Goal: Information Seeking & Learning: Learn about a topic

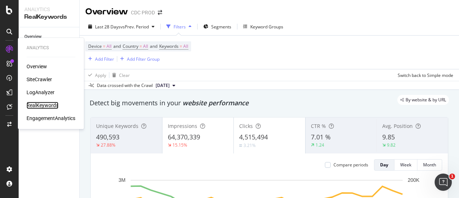
click at [50, 104] on div "RealKeywords" at bounding box center [43, 105] width 32 height 7
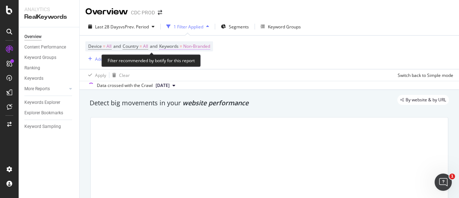
click at [203, 48] on span "Non-Branded" at bounding box center [196, 46] width 27 height 10
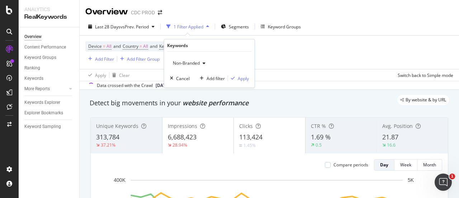
click at [193, 63] on span "Non-Branded" at bounding box center [185, 63] width 30 height 6
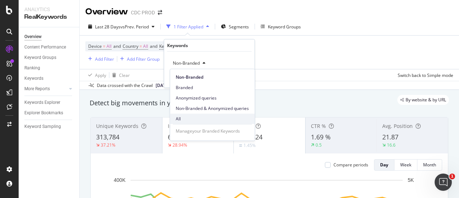
click at [192, 119] on span "All" at bounding box center [212, 119] width 73 height 6
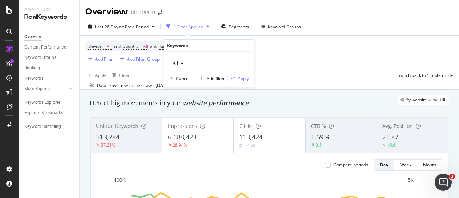
click at [285, 49] on div "Device = All and Country = All and Keywords = Non-Branded Add Filter Add Filter…" at bounding box center [269, 52] width 368 height 33
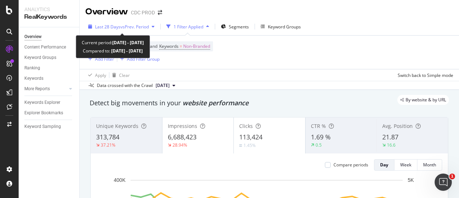
click at [112, 22] on div "Last 28 Days vs Prev. Period" at bounding box center [121, 26] width 72 height 11
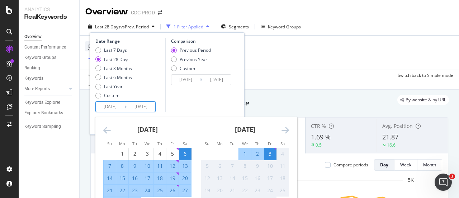
click at [139, 107] on input "2025/10/03" at bounding box center [141, 107] width 29 height 10
click at [126, 150] on div "1" at bounding box center [122, 153] width 12 height 7
type input "2025/09/01"
type input "2025/07/30"
type input "2025/08/31"
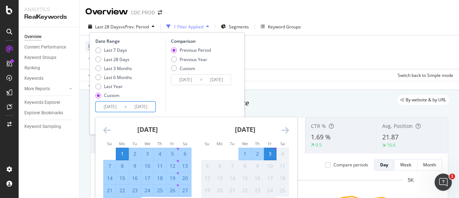
scroll to position [36, 0]
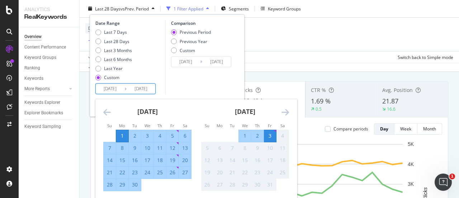
click at [136, 186] on div "30" at bounding box center [135, 184] width 12 height 7
type input "2025/09/30"
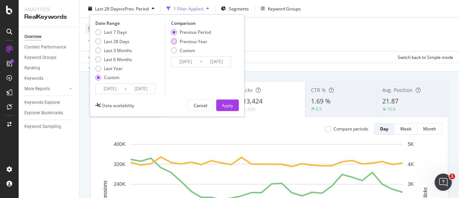
click at [197, 41] on div "Previous Year" at bounding box center [194, 41] width 28 height 6
type input "2024/09/02"
type input "2024/10/01"
click at [230, 102] on div "Apply" at bounding box center [227, 105] width 11 height 6
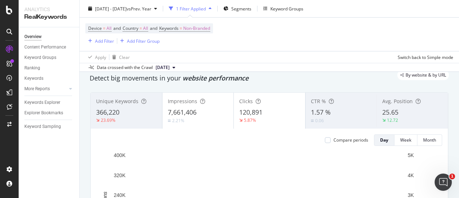
scroll to position [36, 0]
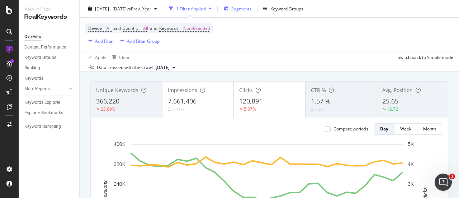
click at [249, 8] on div "Segments" at bounding box center [238, 8] width 28 height 11
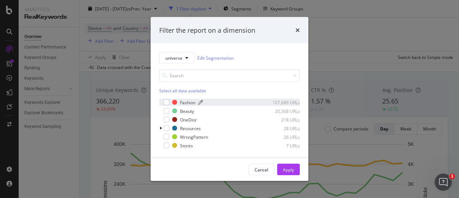
click at [186, 101] on div "Fashion" at bounding box center [187, 102] width 15 height 6
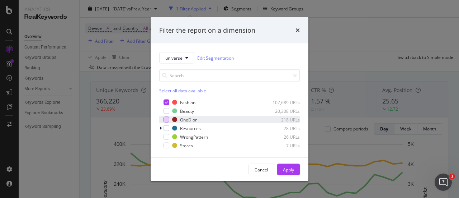
click at [167, 117] on div "modal" at bounding box center [167, 120] width 6 height 6
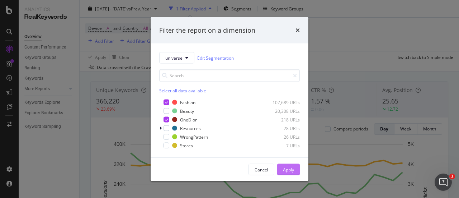
click at [286, 172] on div "Apply" at bounding box center [288, 169] width 11 height 6
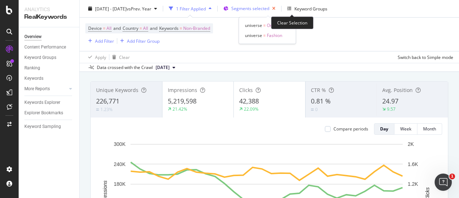
click at [278, 9] on icon "button" at bounding box center [273, 9] width 9 height 10
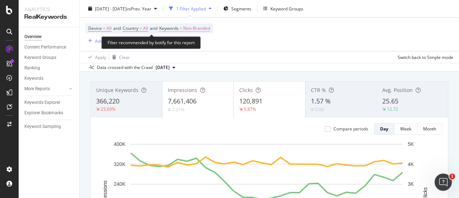
click at [207, 30] on span "Non-Branded" at bounding box center [196, 28] width 27 height 10
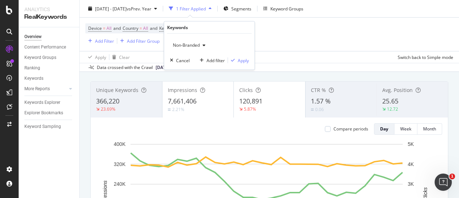
click at [180, 47] on span "Non-Branded" at bounding box center [185, 45] width 30 height 6
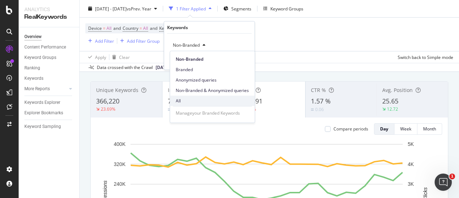
click at [183, 99] on span "All" at bounding box center [212, 101] width 73 height 6
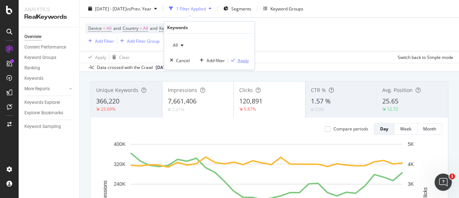
click at [247, 61] on div "Apply" at bounding box center [243, 60] width 11 height 6
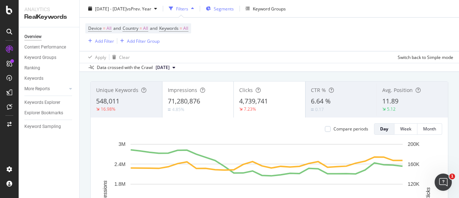
click at [234, 7] on span "Segments" at bounding box center [224, 8] width 20 height 6
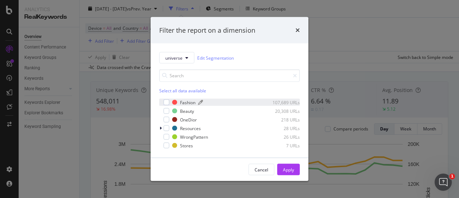
click at [190, 100] on div "Fashion" at bounding box center [187, 102] width 15 height 6
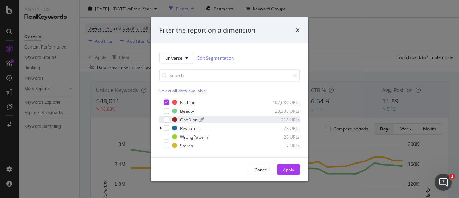
click at [190, 118] on div "OneDior" at bounding box center [188, 119] width 17 height 6
click at [298, 176] on div "Cancel Apply" at bounding box center [230, 169] width 158 height 23
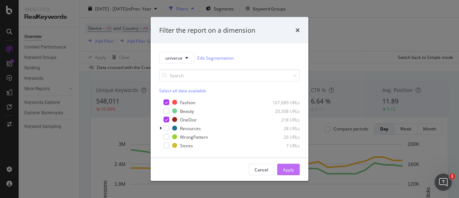
click at [292, 170] on div "Apply" at bounding box center [288, 169] width 11 height 6
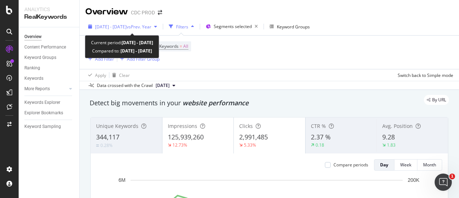
click at [127, 28] on span "2025 Sep. 1st - Sep. 30th" at bounding box center [111, 27] width 32 height 6
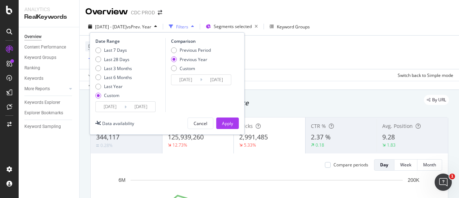
click at [113, 107] on input "2025/09/01" at bounding box center [110, 107] width 29 height 10
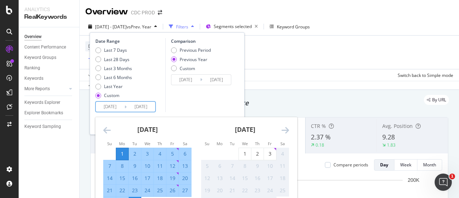
click at [107, 127] on icon "Move backward to switch to the previous month." at bounding box center [107, 130] width 8 height 9
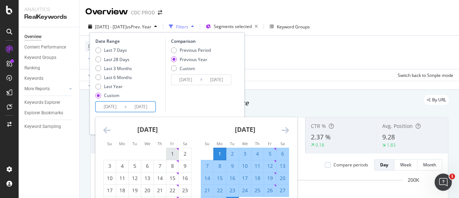
click at [170, 153] on div "1" at bounding box center [172, 153] width 12 height 7
type input "2025/08/01"
type input "2024/08/02"
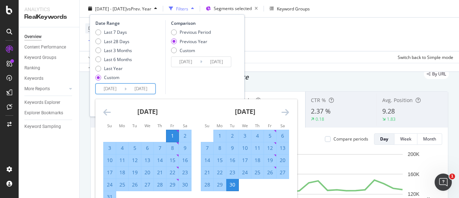
scroll to position [36, 0]
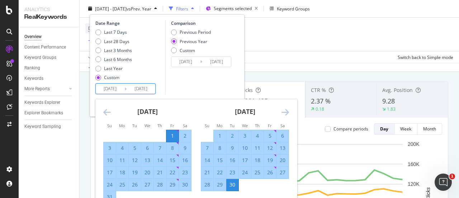
click at [114, 193] on div "31" at bounding box center [110, 196] width 12 height 7
type input "2025/08/31"
type input "2024/09/01"
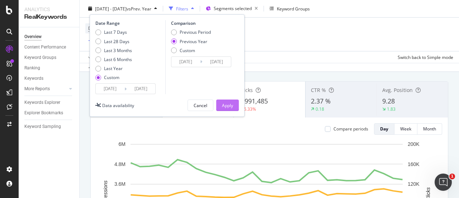
click at [232, 105] on div "Apply" at bounding box center [227, 105] width 11 height 6
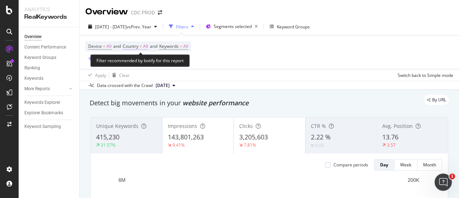
click at [148, 45] on span "All" at bounding box center [145, 46] width 5 height 10
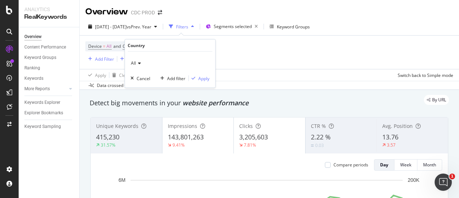
click at [141, 61] on div "All" at bounding box center [170, 62] width 79 height 11
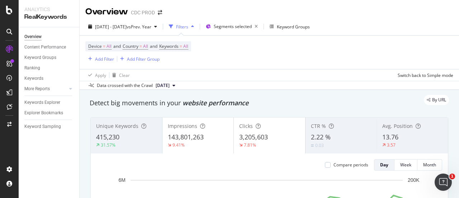
click at [247, 59] on div "Device = All and Country = All and Keywords = All Add Filter Add Filter Group" at bounding box center [269, 52] width 368 height 33
click at [90, 59] on icon "button" at bounding box center [90, 59] width 4 height 4
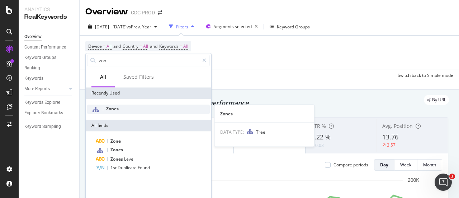
type input "zon"
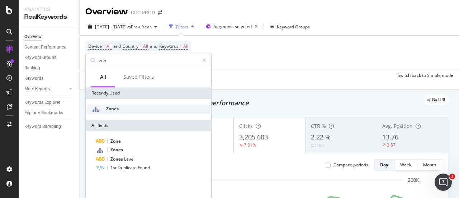
click at [130, 108] on div "Zones" at bounding box center [148, 108] width 123 height 9
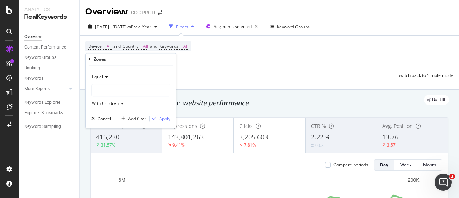
click at [107, 80] on div "Equal" at bounding box center [130, 76] width 79 height 11
click at [110, 91] on div "Equal" at bounding box center [131, 91] width 77 height 9
click at [119, 104] on span "With Children" at bounding box center [105, 103] width 27 height 6
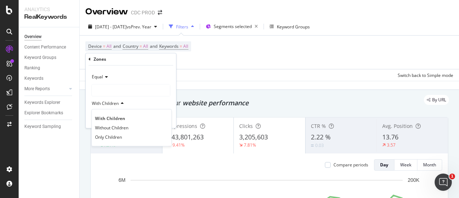
click at [116, 103] on span "With Children" at bounding box center [105, 103] width 27 height 6
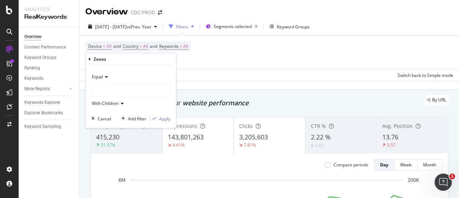
click at [107, 92] on div at bounding box center [131, 89] width 78 height 11
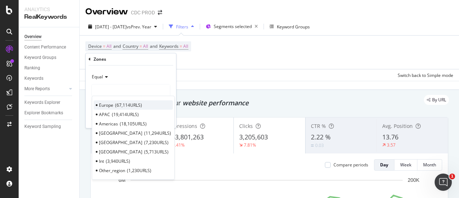
click at [114, 104] on div "Europe 67,114 URLS" at bounding box center [133, 104] width 79 height 9
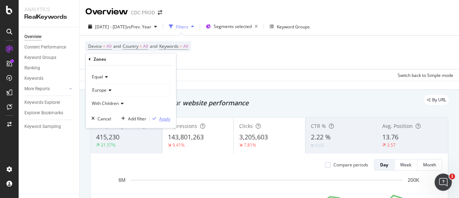
click at [160, 116] on div "Apply" at bounding box center [164, 119] width 11 height 6
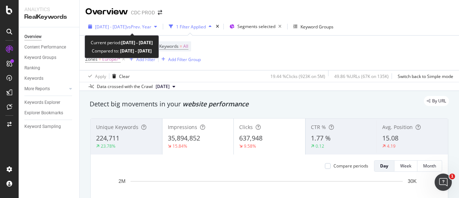
click at [127, 27] on span "2025 Aug. 1st - Aug. 31st" at bounding box center [111, 27] width 32 height 6
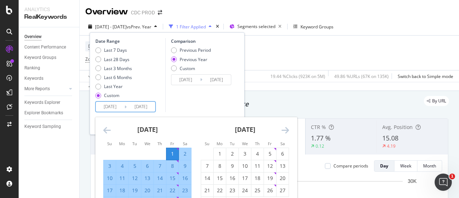
click at [122, 105] on input "2025/08/01" at bounding box center [110, 107] width 29 height 10
click at [219, 150] on div "1" at bounding box center [220, 154] width 12 height 12
type input "2025/09/01"
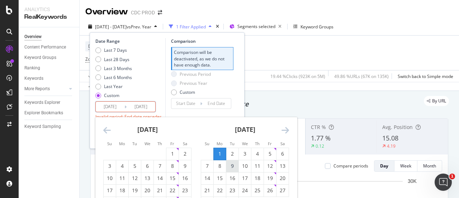
scroll to position [36, 0]
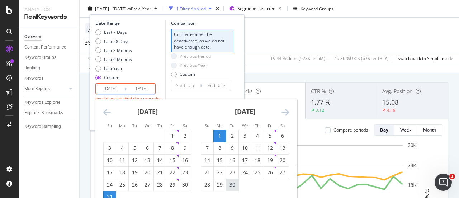
click at [231, 185] on div "30" at bounding box center [232, 184] width 12 height 7
type input "2025/09/30"
type input "2025/08/02"
type input "2025/08/31"
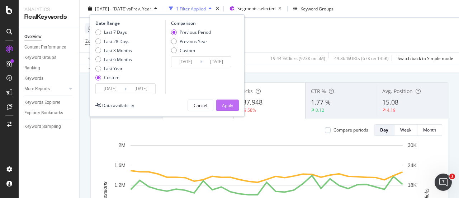
click at [229, 106] on div "Apply" at bounding box center [227, 105] width 11 height 6
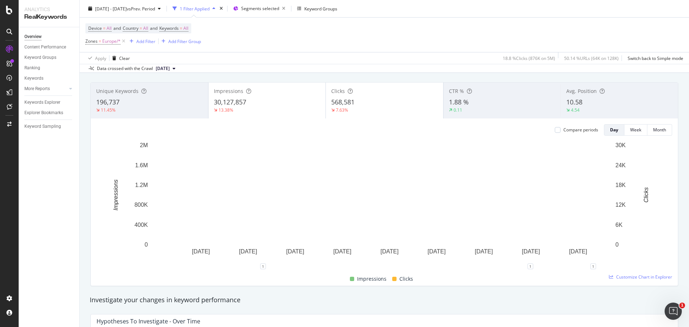
scroll to position [36, 0]
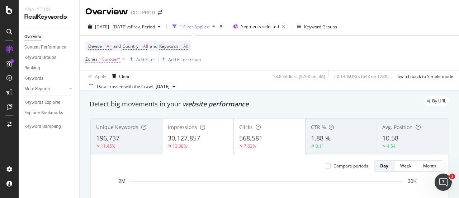
click at [111, 61] on span "Europe/*" at bounding box center [111, 59] width 18 height 10
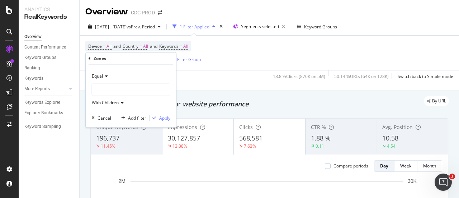
click at [108, 91] on div at bounding box center [131, 89] width 78 height 11
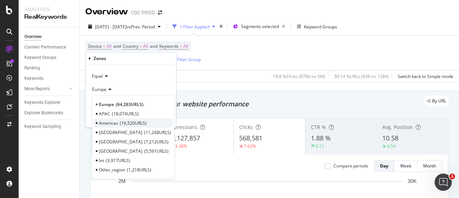
click at [131, 120] on span "16,520 URLS" at bounding box center [133, 123] width 27 height 6
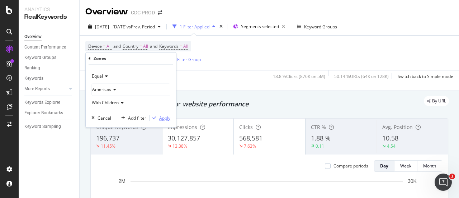
click at [163, 116] on div "Apply" at bounding box center [164, 118] width 11 height 6
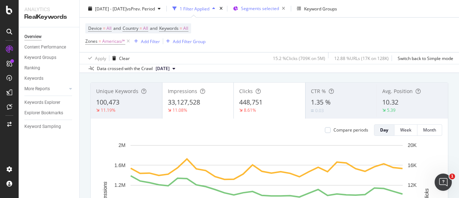
scroll to position [36, 0]
